Goal: Information Seeking & Learning: Learn about a topic

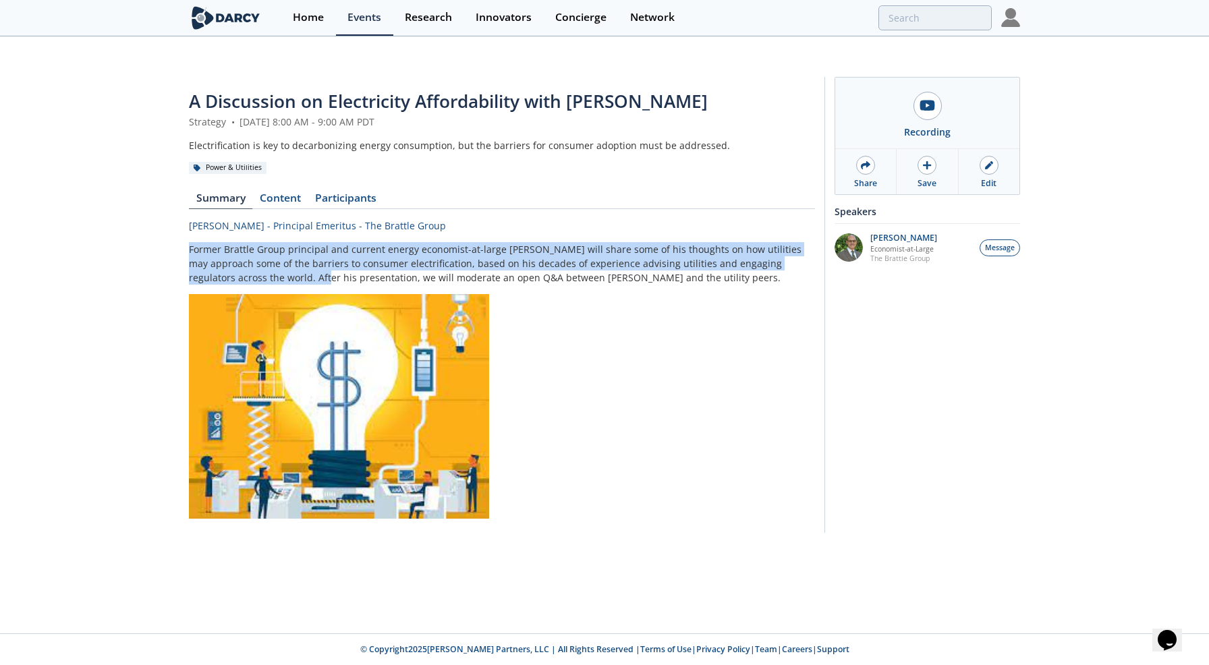
drag, startPoint x: 189, startPoint y: 220, endPoint x: 264, endPoint y: 251, distance: 81.1
click at [264, 251] on p "Former Brattle Group principal and current energy economist-at-large Dr. Ahmad …" at bounding box center [502, 263] width 626 height 42
copy p "Former Brattle Group principal and current energy economist-at-large Dr. Ahmad …"
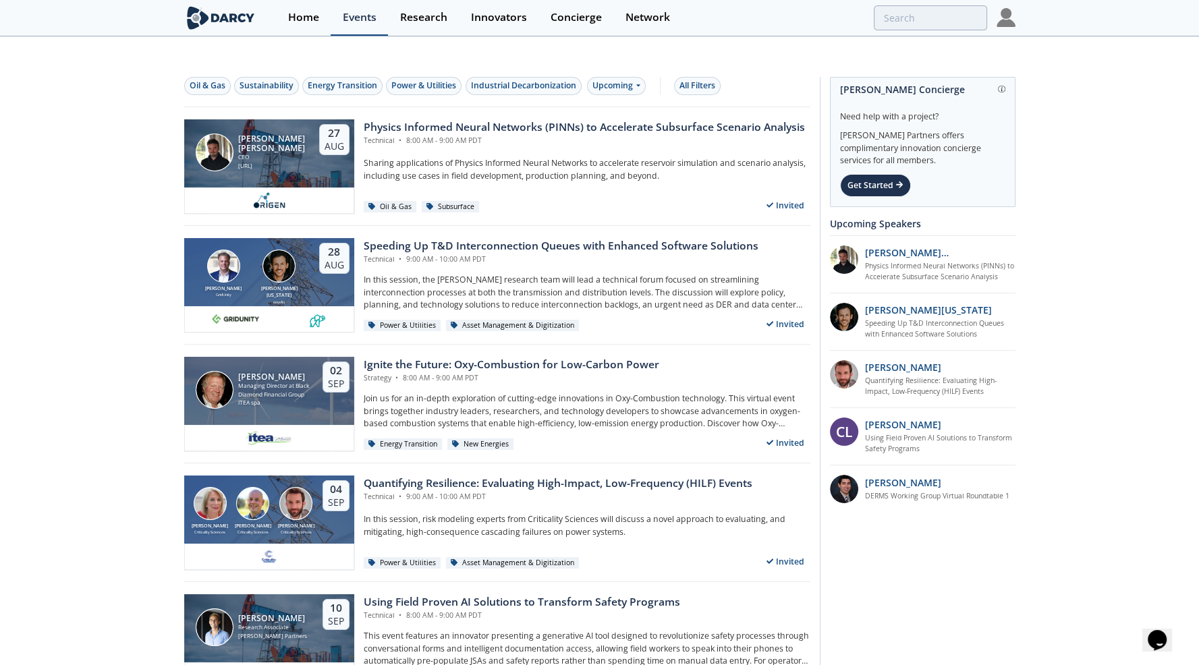
click at [370, 16] on div "Events" at bounding box center [360, 17] width 34 height 11
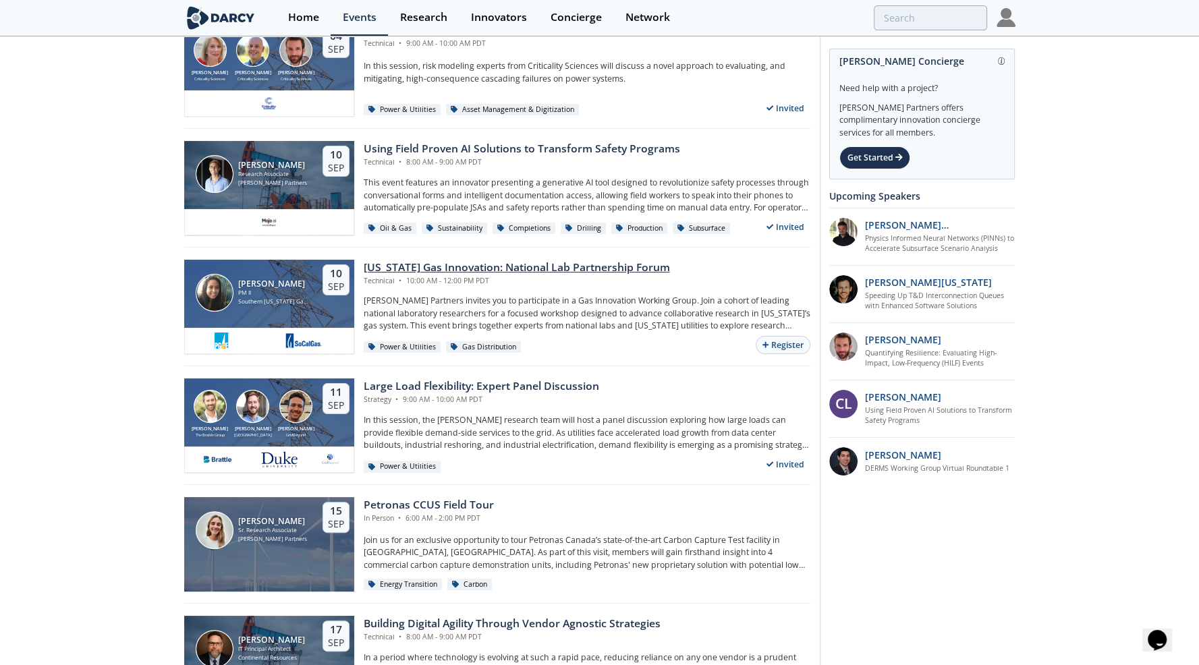
scroll to position [337, 0]
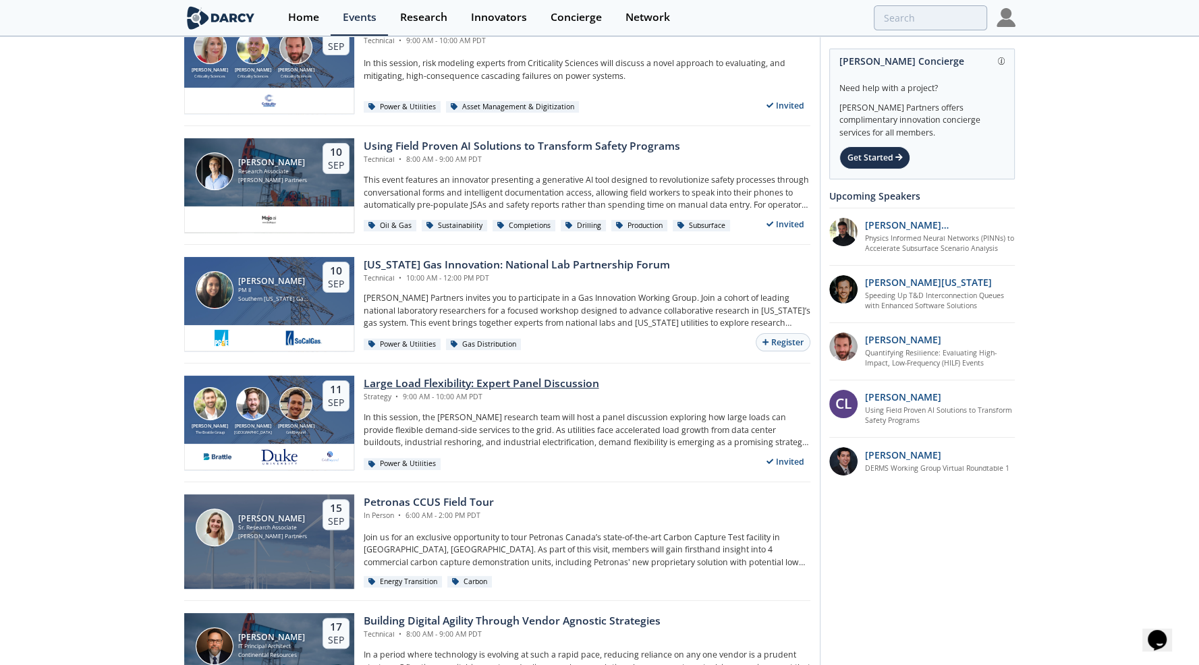
click at [447, 376] on div "Large Load Flexibility: Expert Panel Discussion" at bounding box center [481, 384] width 235 height 16
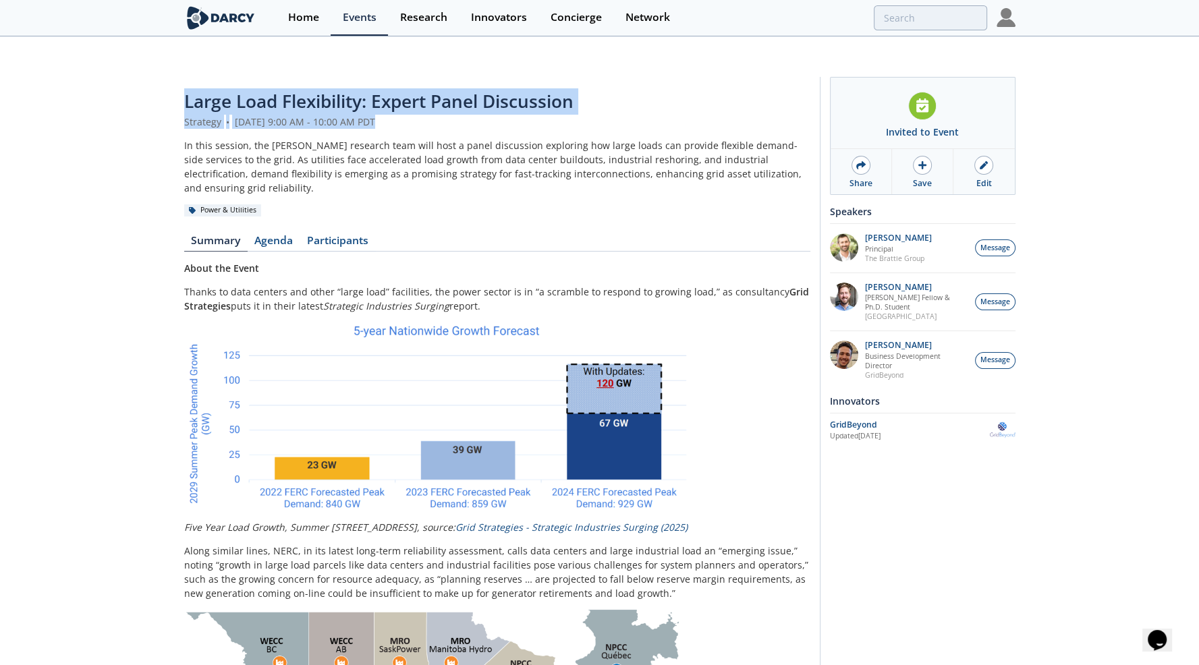
drag, startPoint x: 186, startPoint y: 76, endPoint x: 472, endPoint y: 98, distance: 286.9
click at [472, 98] on header "Large Load Flexibility: Expert Panel Discussion Strategy • [DATE] 9:00 AM - 10:…" at bounding box center [497, 152] width 626 height 128
copy header "Large Load Flexibility: Expert Panel Discussion Strategy • [DATE] 9:00 AM - 10:…"
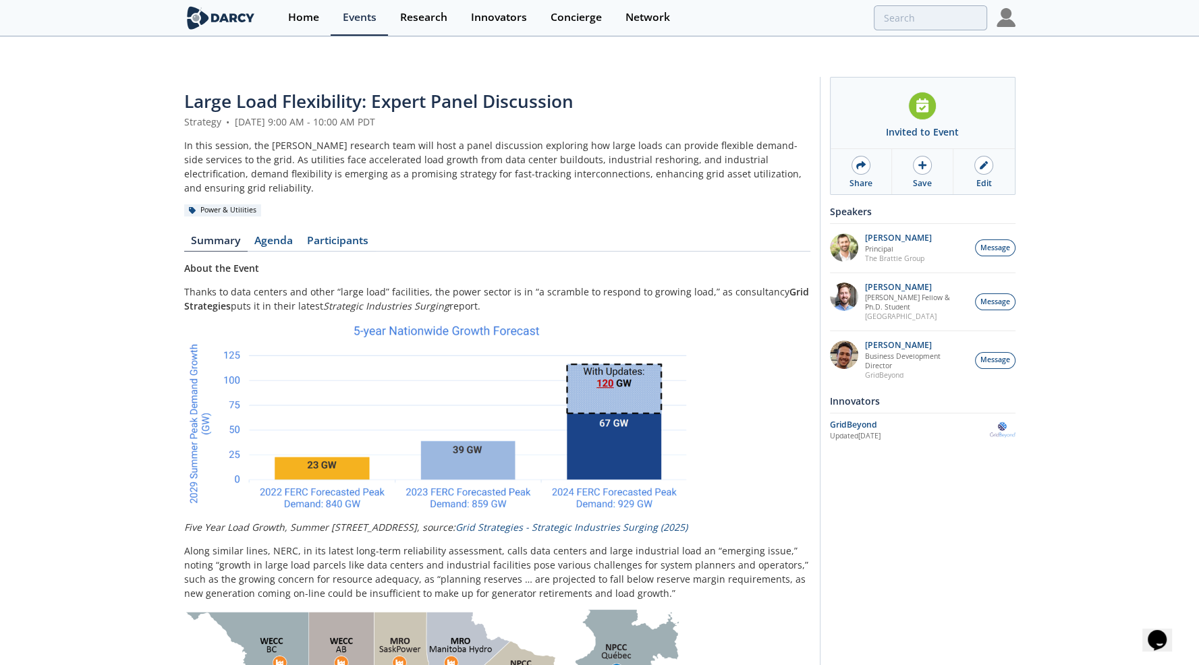
click at [200, 138] on div "In this session, the [PERSON_NAME] research team will host a panel discussion e…" at bounding box center [497, 166] width 626 height 57
drag, startPoint x: 185, startPoint y: 118, endPoint x: 219, endPoint y: 124, distance: 34.9
click at [219, 138] on div "In this session, the [PERSON_NAME] research team will host a panel discussion e…" at bounding box center [497, 166] width 626 height 57
click at [203, 138] on div "In this session, the [PERSON_NAME] research team will host a panel discussion e…" at bounding box center [497, 166] width 626 height 57
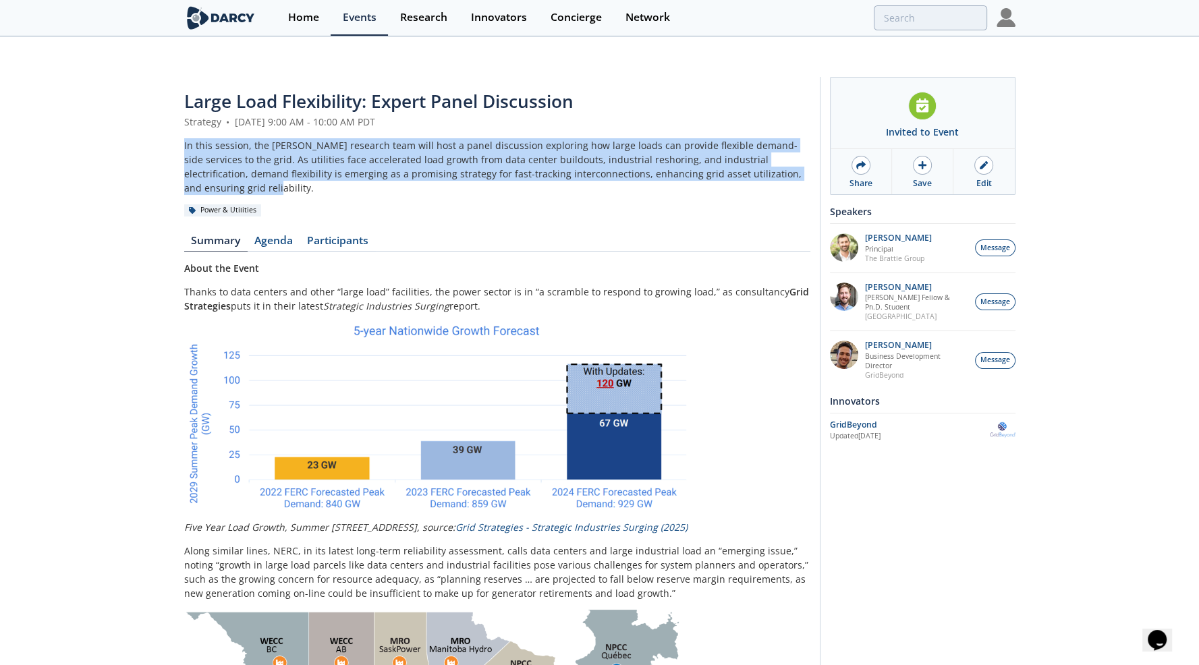
drag, startPoint x: 183, startPoint y: 117, endPoint x: 800, endPoint y: 143, distance: 617.8
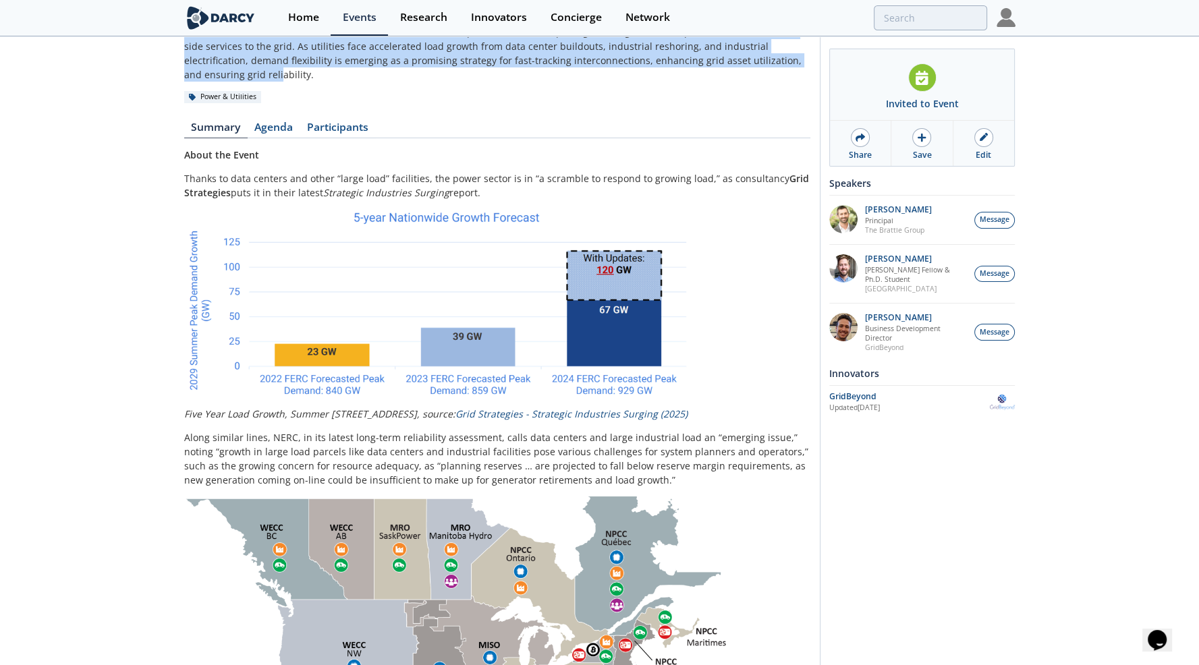
scroll to position [135, 0]
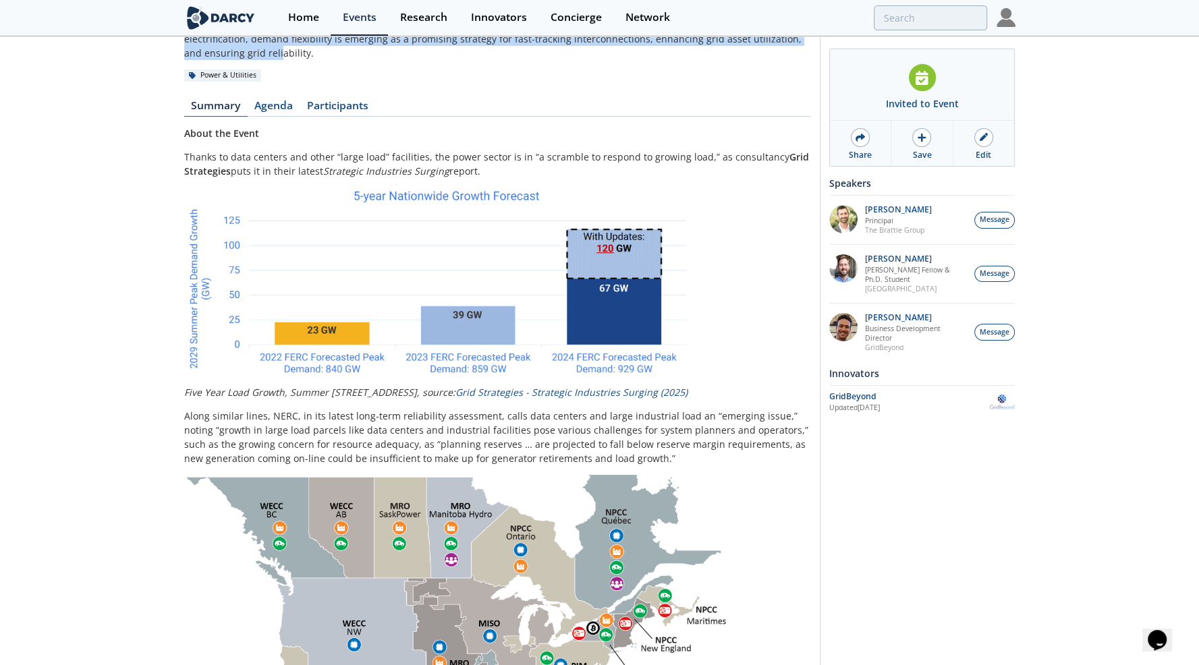
copy div "In this session, the [PERSON_NAME] research team will host a panel discussion e…"
